Goal: Information Seeking & Learning: Learn about a topic

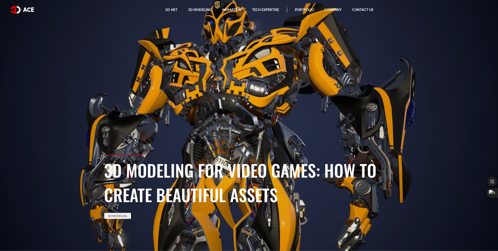
drag, startPoint x: 291, startPoint y: 127, endPoint x: 208, endPoint y: 132, distance: 83.8
click at [208, 132] on section "3D Modeling for Video Games: How to Create Beautiful Assets 3D Modeling" at bounding box center [249, 125] width 498 height 251
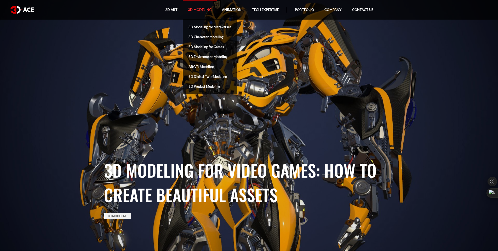
click at [196, 9] on link "3D Modeling" at bounding box center [200, 10] width 34 height 20
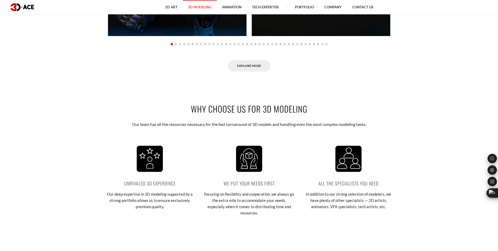
scroll to position [502, 0]
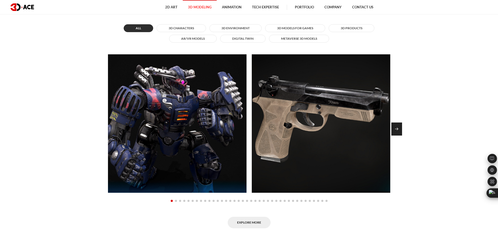
click at [395, 129] on div "Next slide" at bounding box center [396, 129] width 11 height 13
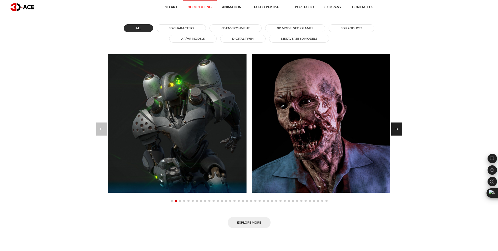
click at [394, 129] on div "Next slide" at bounding box center [396, 129] width 11 height 13
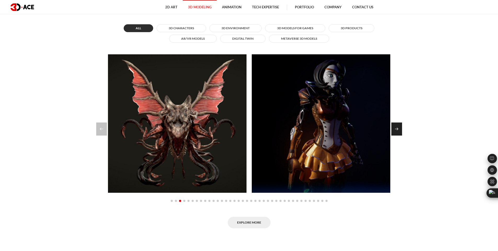
click at [394, 129] on div "Next slide" at bounding box center [396, 129] width 11 height 13
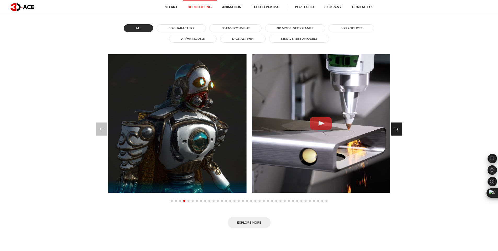
click at [394, 129] on div "Next slide" at bounding box center [396, 129] width 11 height 13
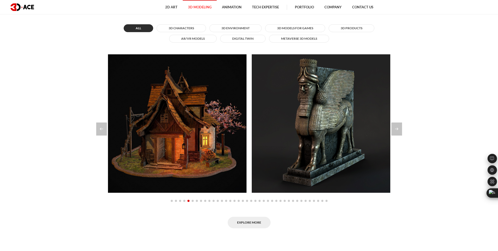
click at [96, 127] on section "Explore our modeling portfolio All 3D Characters 3D Environment 3D Models for G…" at bounding box center [249, 112] width 498 height 264
click at [101, 131] on div "Previous slide" at bounding box center [101, 129] width 11 height 13
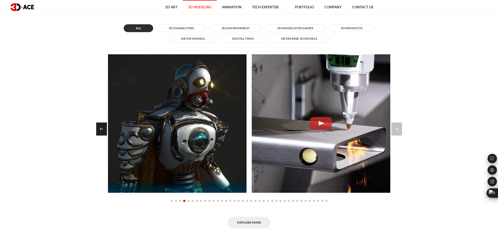
click at [101, 129] on div "Previous slide" at bounding box center [101, 129] width 11 height 13
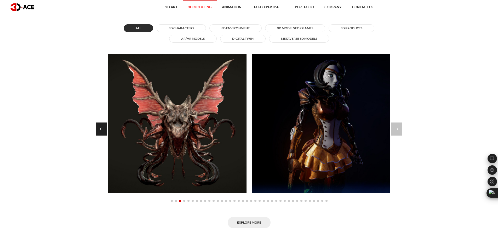
click at [100, 129] on div "Previous slide" at bounding box center [101, 129] width 11 height 13
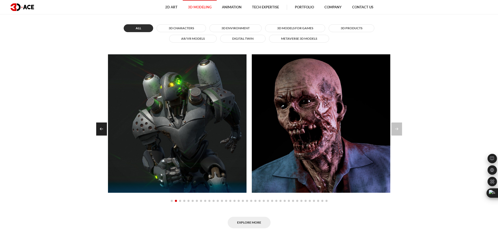
click at [104, 131] on div "Previous slide" at bounding box center [101, 129] width 11 height 13
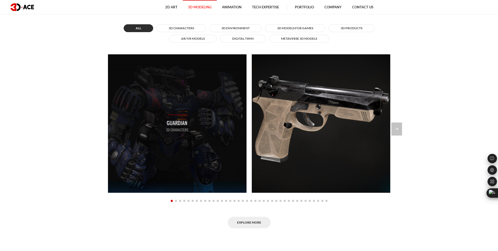
click at [139, 125] on div "Guardian 3D Characters" at bounding box center [177, 123] width 139 height 139
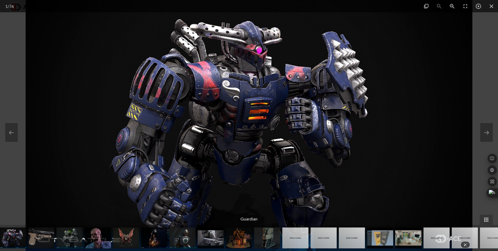
scroll to position [596, 0]
click at [268, 131] on img at bounding box center [249, 125] width 446 height 251
click at [16, 238] on img at bounding box center [13, 238] width 26 height 21
click at [34, 244] on img at bounding box center [41, 238] width 26 height 21
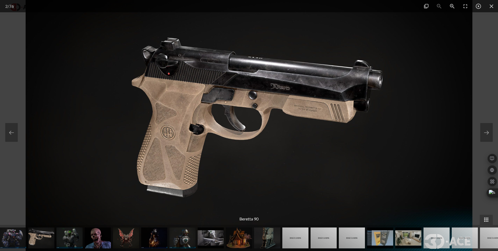
click at [78, 241] on img at bounding box center [69, 238] width 26 height 21
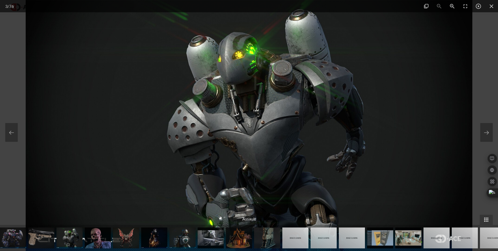
click at [68, 239] on img at bounding box center [69, 238] width 26 height 21
click at [98, 239] on img at bounding box center [98, 238] width 26 height 21
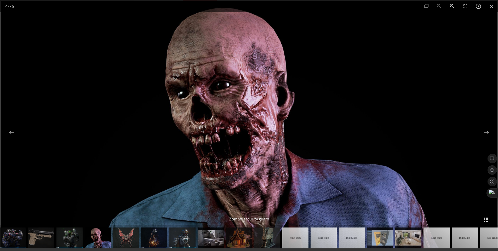
click at [61, 241] on img at bounding box center [69, 238] width 26 height 21
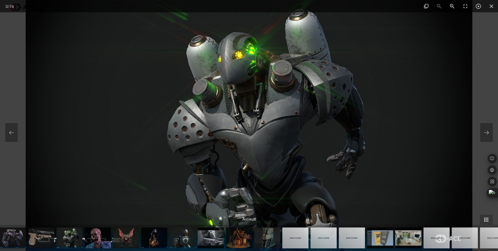
scroll to position [483, 0]
click at [9, 235] on img at bounding box center [13, 238] width 26 height 21
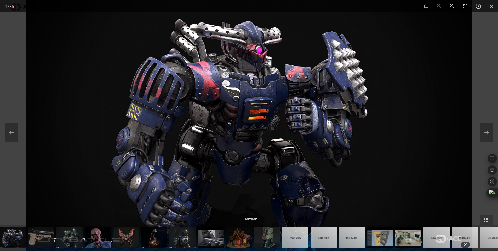
scroll to position [483, 0]
click at [74, 239] on img at bounding box center [69, 238] width 26 height 21
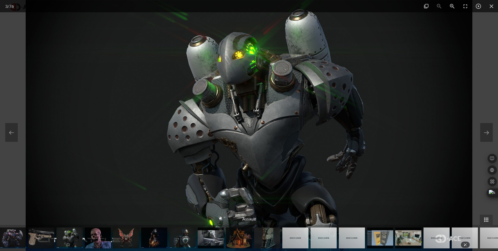
click at [279, 116] on img at bounding box center [249, 125] width 446 height 251
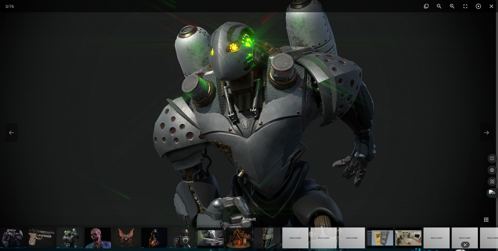
click at [279, 116] on img at bounding box center [245, 127] width 502 height 282
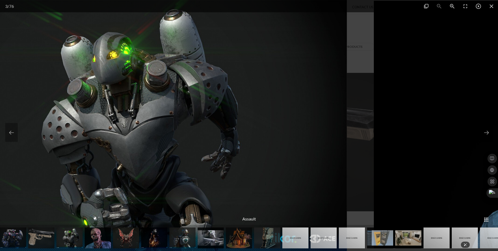
drag, startPoint x: 329, startPoint y: 87, endPoint x: 103, endPoint y: 138, distance: 231.3
click at [104, 138] on img at bounding box center [123, 125] width 446 height 251
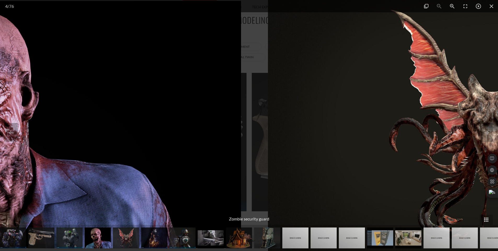
drag, startPoint x: 264, startPoint y: 119, endPoint x: 0, endPoint y: 123, distance: 263.7
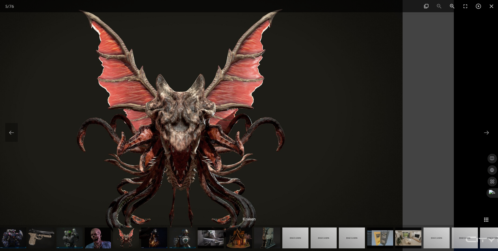
drag, startPoint x: 273, startPoint y: 126, endPoint x: 123, endPoint y: 131, distance: 150.1
click at [140, 131] on img at bounding box center [179, 125] width 446 height 251
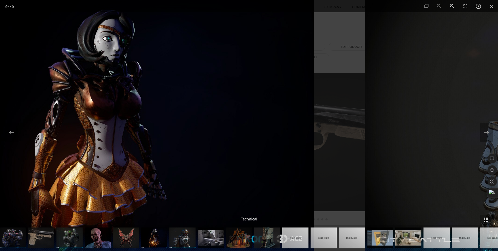
drag, startPoint x: 253, startPoint y: 128, endPoint x: 33, endPoint y: 129, distance: 219.5
click at [37, 130] on img at bounding box center [90, 125] width 446 height 251
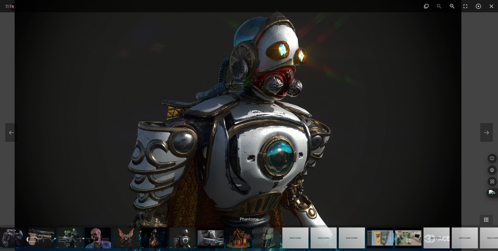
drag, startPoint x: 291, startPoint y: 153, endPoint x: 171, endPoint y: 154, distance: 119.4
click at [171, 154] on img at bounding box center [238, 125] width 446 height 251
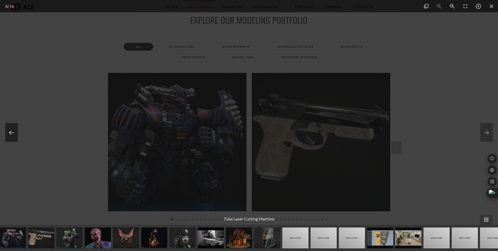
click at [13, 134] on button at bounding box center [11, 132] width 13 height 19
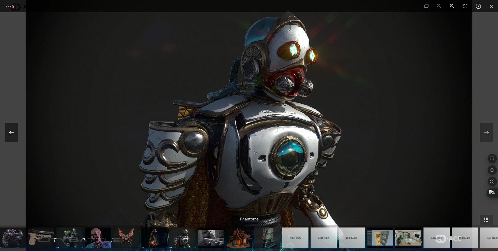
click at [12, 134] on button at bounding box center [11, 132] width 13 height 19
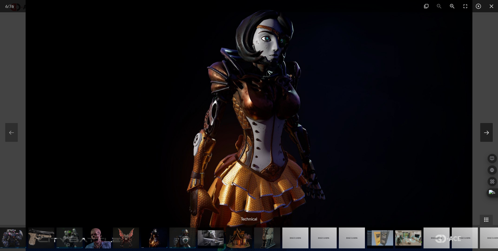
click at [486, 131] on button at bounding box center [486, 132] width 13 height 19
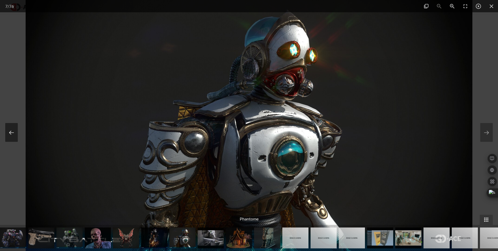
click at [13, 131] on button at bounding box center [11, 132] width 13 height 19
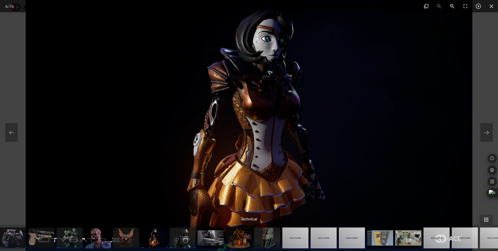
click at [19, 133] on div at bounding box center [249, 125] width 498 height 251
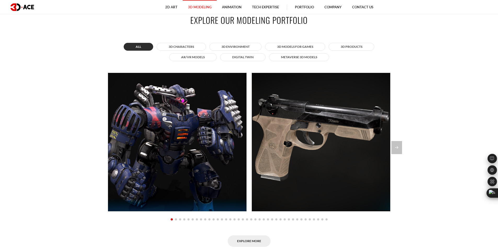
scroll to position [502, 0]
